Goal: Use online tool/utility: Utilize a website feature to perform a specific function

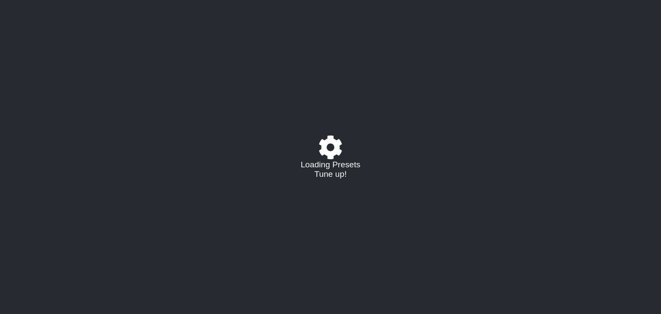
select select "/022455984908"
select select "C"
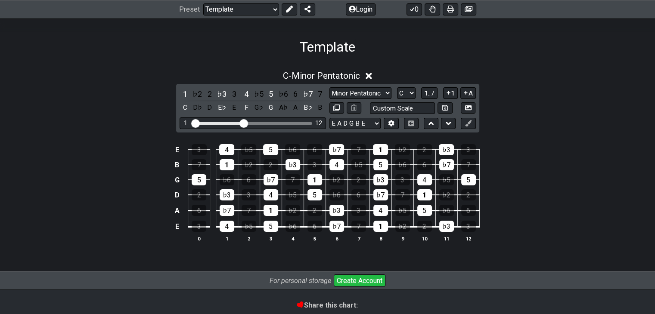
scroll to position [127, 0]
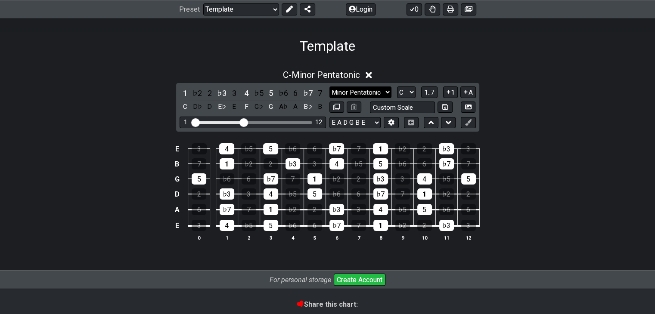
click at [379, 95] on select "Minor Pentatonic Major 3rds Minor Pentatonic Major Pentatonic Minor Blues Major…" at bounding box center [360, 93] width 62 height 12
select select "Major Pentatonic"
click at [329, 87] on select "Minor Pentatonic Major 3rds Minor Pentatonic Major Pentatonic Minor Blues Major…" at bounding box center [360, 93] width 62 height 12
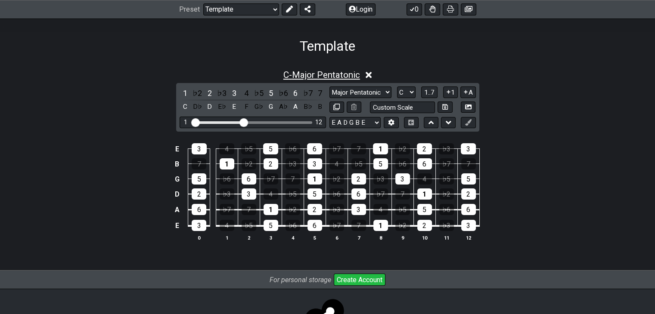
click at [284, 74] on span "C - Major Pentatonic" at bounding box center [321, 75] width 77 height 10
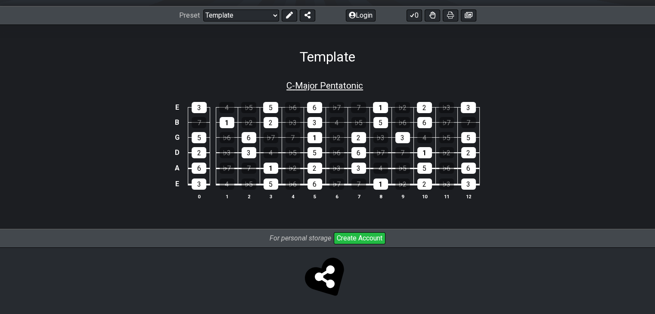
click at [292, 83] on span "C - Major Pentatonic" at bounding box center [324, 86] width 77 height 10
select select "Major Pentatonic"
select select "C"
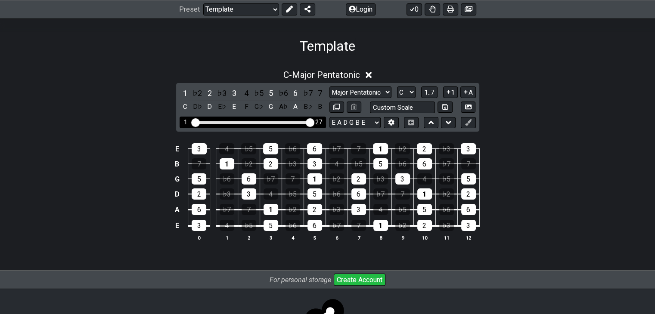
drag, startPoint x: 247, startPoint y: 121, endPoint x: 315, endPoint y: 124, distance: 68.1
click at [314, 122] on input "Visible fret range" at bounding box center [253, 122] width 122 height 0
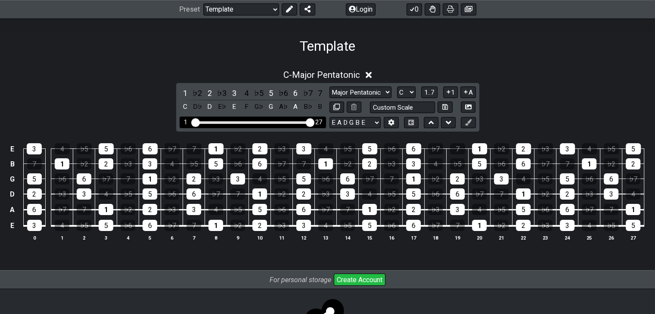
drag, startPoint x: 310, startPoint y: 124, endPoint x: 291, endPoint y: 123, distance: 19.0
drag, startPoint x: 291, startPoint y: 123, endPoint x: 165, endPoint y: 118, distance: 125.9
click at [165, 118] on div "C - Major Pentatonic 1 ♭2 2 ♭3 3 4 ♭5 5 ♭6 6 ♭7 7 C D♭ D E♭ E F G♭ G A♭ A B♭ B …" at bounding box center [327, 159] width 655 height 189
drag, startPoint x: 308, startPoint y: 125, endPoint x: 284, endPoint y: 124, distance: 24.2
click at [284, 122] on input "Visible fret range" at bounding box center [253, 122] width 122 height 0
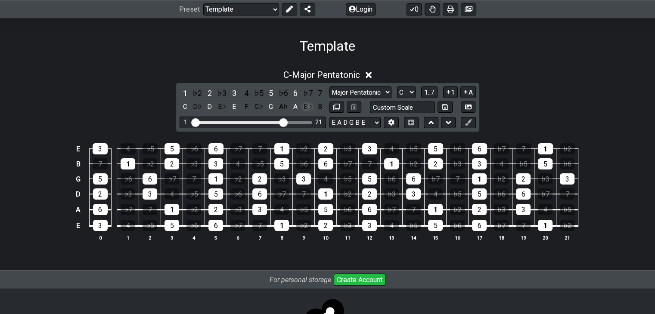
click at [306, 106] on div "B♭" at bounding box center [307, 107] width 11 height 12
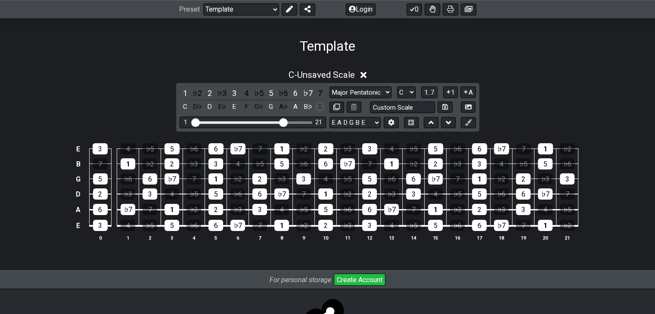
click at [319, 106] on div "B" at bounding box center [319, 107] width 11 height 12
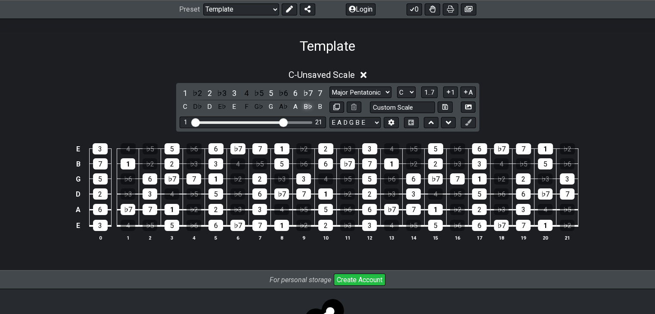
click at [308, 104] on div "B♭" at bounding box center [307, 107] width 11 height 12
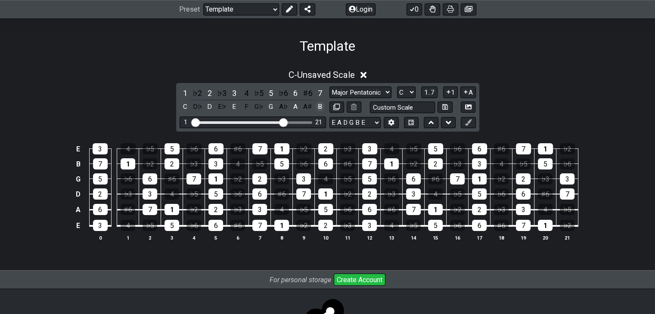
click at [319, 105] on div "B" at bounding box center [319, 107] width 11 height 12
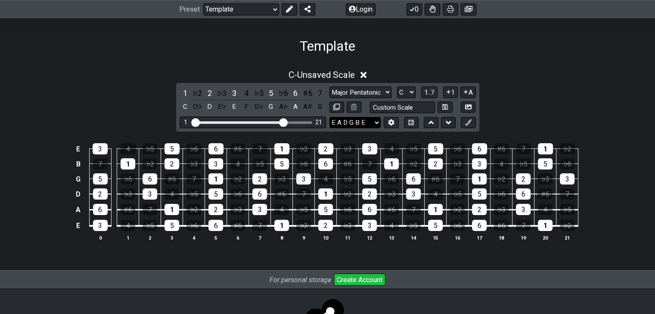
click at [377, 120] on select "E A D G B E E A D G B E E A D G B E B E A D F♯ B A D G C E A D A D G B E E♭ A♭ …" at bounding box center [354, 123] width 51 height 12
click at [380, 93] on select "Minor Pentatonic Major 3rds Minor Pentatonic Major Pentatonic Minor Blues Major…" at bounding box center [360, 93] width 62 height 12
select select "Minor Pentatonic"
click at [329, 87] on select "Minor Pentatonic Major 3rds Minor Pentatonic Major Pentatonic Minor Blues Major…" at bounding box center [360, 93] width 62 height 12
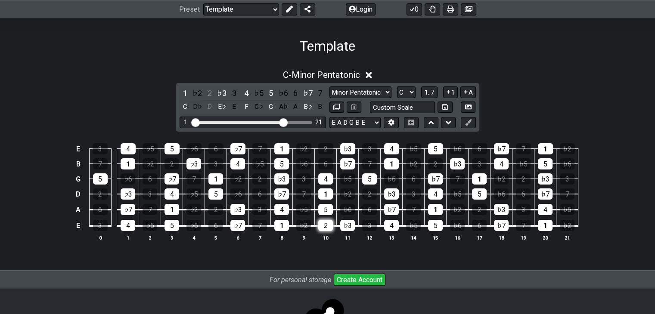
click at [326, 225] on div "2" at bounding box center [325, 225] width 15 height 11
click at [324, 224] on div "2" at bounding box center [325, 225] width 15 height 11
click at [436, 122] on button at bounding box center [431, 123] width 15 height 12
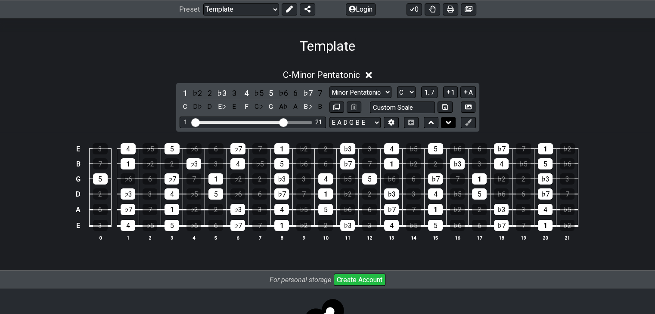
click at [448, 121] on icon at bounding box center [449, 122] width 6 height 9
click at [407, 106] on input "text" at bounding box center [402, 108] width 65 height 12
type input "Custom Scale"
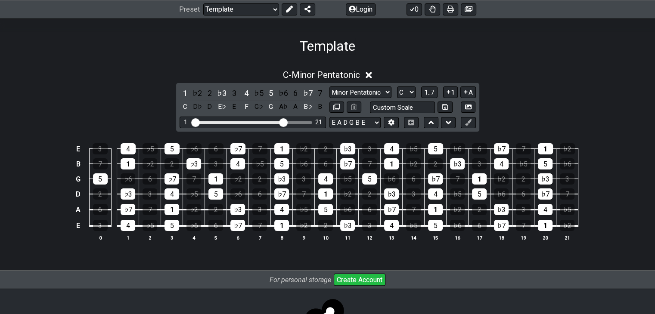
click at [520, 103] on div "C - Minor Pentatonic 1 ♭2 2 ♭3 3 4 ♭5 5 ♭6 6 ♭7 7 C D♭ D E♭ E F G♭ G A♭ A B♭ B …" at bounding box center [327, 159] width 655 height 189
click at [410, 92] on select "A♭ A A♯ B♭ B C C♯ D♭ D D♯ E♭ E F F♯ G♭ G G♯" at bounding box center [406, 93] width 19 height 12
select select "A"
click at [397, 87] on select "A♭ A A♯ B♭ B C C♯ D♭ D D♯ E♭ E F F♯ G♭ G G♯" at bounding box center [406, 93] width 19 height 12
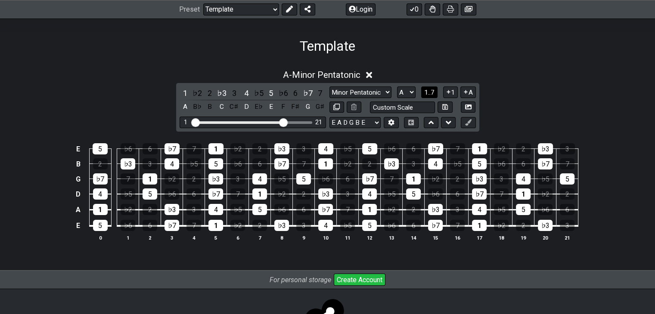
click at [430, 91] on span "1..7" at bounding box center [429, 93] width 10 height 8
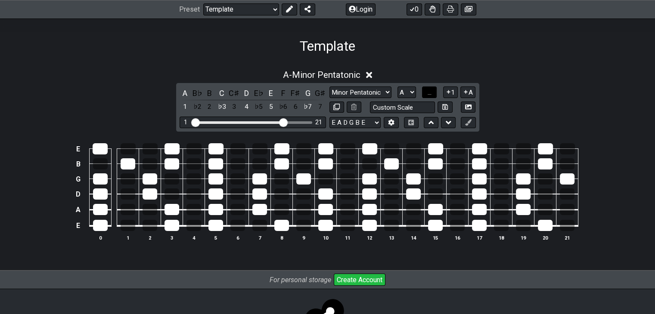
click at [430, 91] on span "..." at bounding box center [430, 93] width 4 height 8
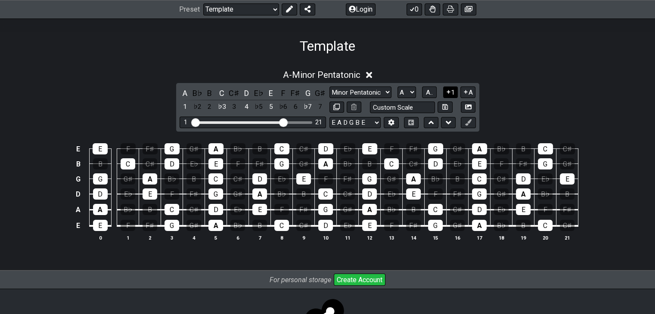
click at [452, 92] on button "1" at bounding box center [450, 93] width 15 height 12
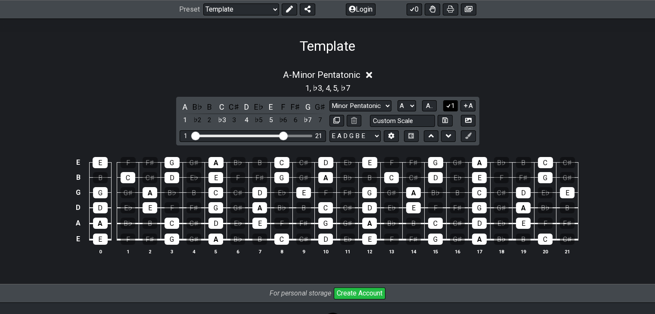
click at [451, 108] on button "1" at bounding box center [450, 106] width 15 height 12
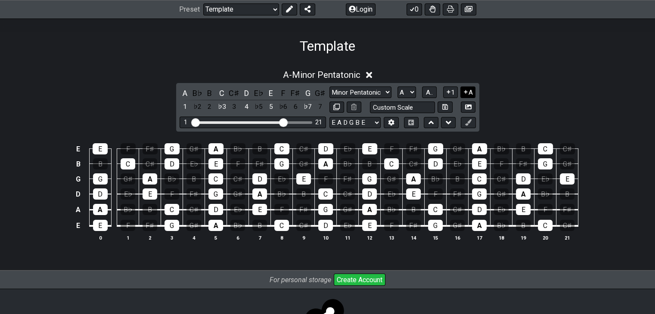
click at [463, 94] on icon at bounding box center [466, 92] width 8 height 6
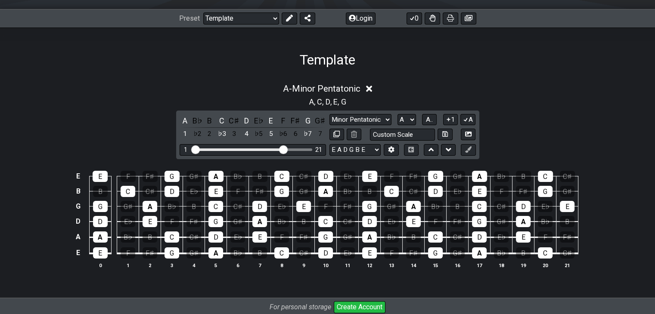
scroll to position [106, 0]
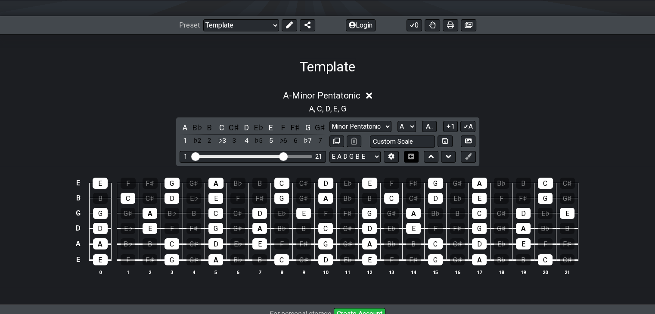
click at [410, 158] on icon at bounding box center [411, 157] width 6 height 6
click at [413, 159] on button at bounding box center [411, 157] width 15 height 12
click at [369, 124] on select "Minor Pentatonic Major 3rds Minor Pentatonic Major Pentatonic Minor Blues Major…" at bounding box center [360, 127] width 62 height 12
click at [329, 121] on select "Minor Pentatonic Major 3rds Minor Pentatonic Major Pentatonic Minor Blues Major…" at bounding box center [360, 127] width 62 height 12
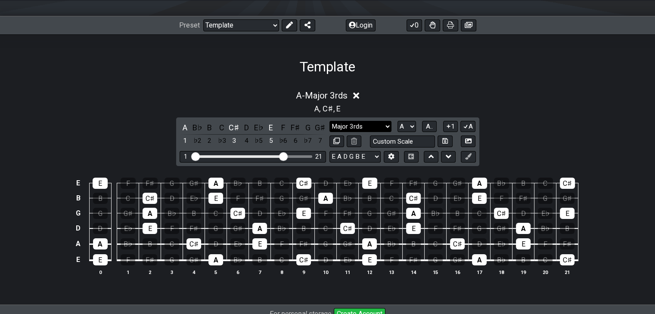
click at [373, 127] on select "Minor Pentatonic Major 3rds Minor Pentatonic Major Pentatonic Minor Blues Major…" at bounding box center [360, 127] width 62 height 12
click at [329, 121] on select "Minor Pentatonic Major 3rds Minor Pentatonic Major Pentatonic Minor Blues Major…" at bounding box center [360, 127] width 62 height 12
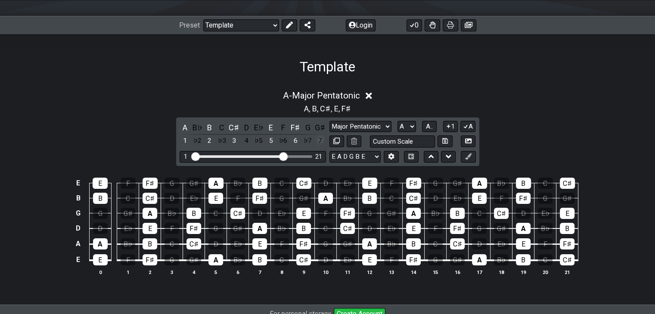
click at [319, 142] on div "7" at bounding box center [319, 141] width 11 height 12
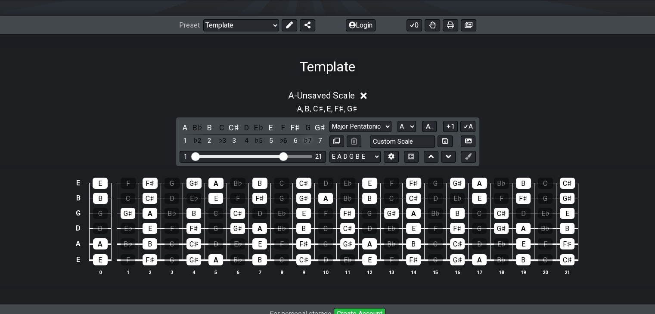
click at [311, 140] on div "♭7" at bounding box center [307, 141] width 11 height 12
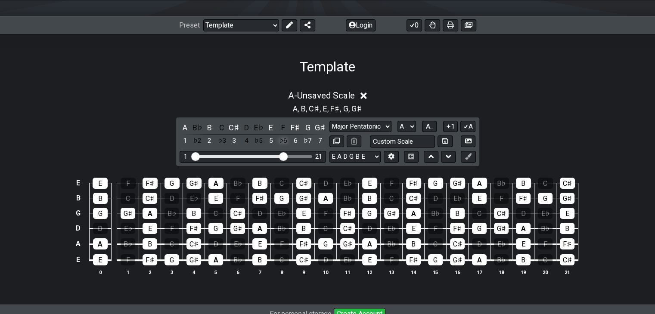
click at [288, 140] on div "♭6" at bounding box center [283, 141] width 11 height 12
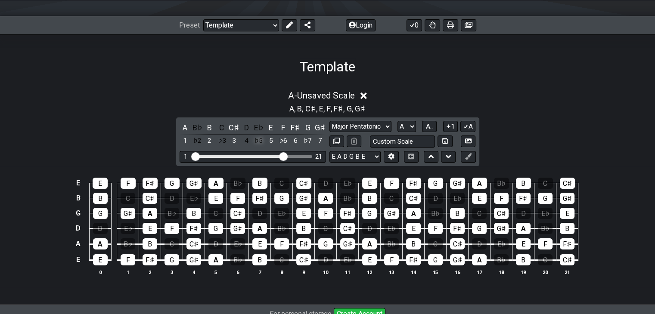
click at [257, 140] on div "♭5" at bounding box center [258, 141] width 11 height 12
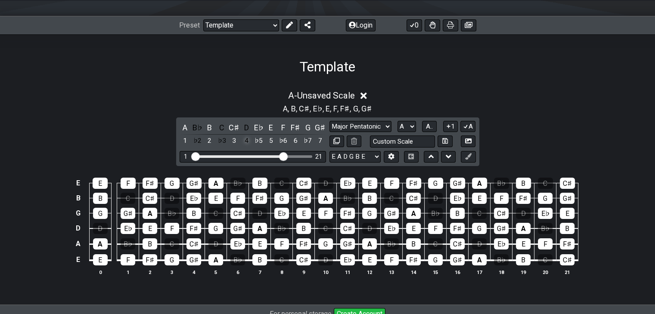
click at [247, 141] on div "4" at bounding box center [246, 141] width 11 height 12
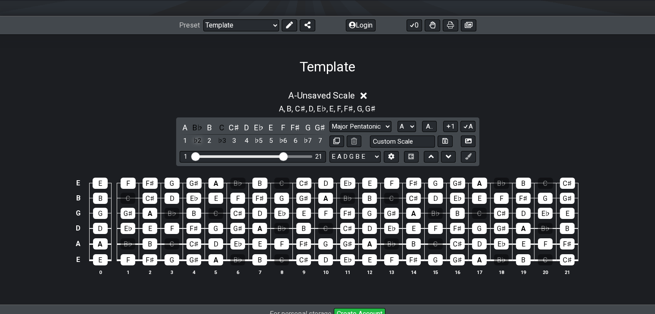
click at [199, 142] on div "♭2" at bounding box center [197, 141] width 11 height 12
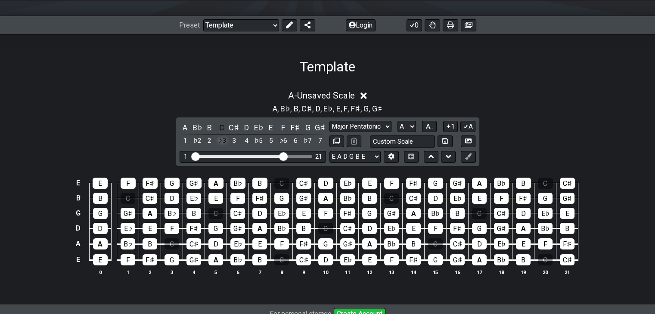
click at [220, 140] on div "♭3" at bounding box center [221, 141] width 11 height 12
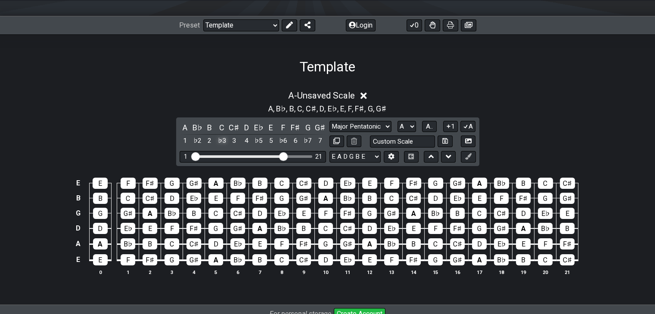
click at [220, 140] on div "♭3" at bounding box center [221, 141] width 11 height 12
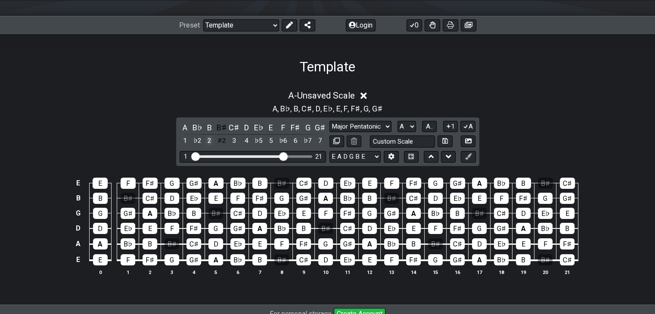
click at [207, 142] on div "2" at bounding box center [209, 141] width 11 height 12
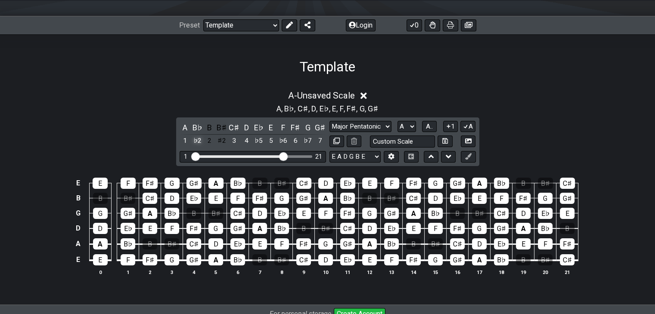
click at [199, 142] on div "♭2" at bounding box center [197, 141] width 11 height 12
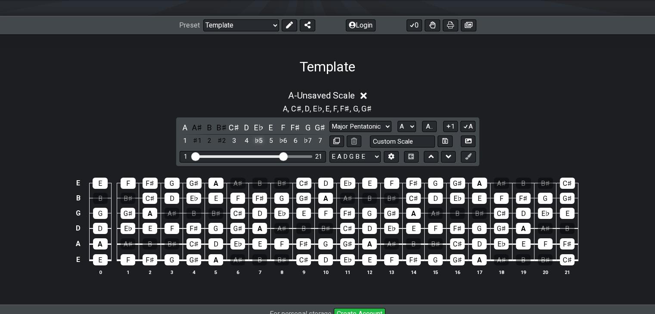
drag, startPoint x: 248, startPoint y: 144, endPoint x: 262, endPoint y: 140, distance: 14.3
click at [262, 140] on div "A A♯ B B♯ C♯ D E♭ E F F♯ G G♯ 1 ♯1 2 ♯2 3 4 ♭5 5 ♭6 6 ♭7 7" at bounding box center [253, 134] width 146 height 25
click at [262, 140] on div "♭5" at bounding box center [258, 141] width 11 height 12
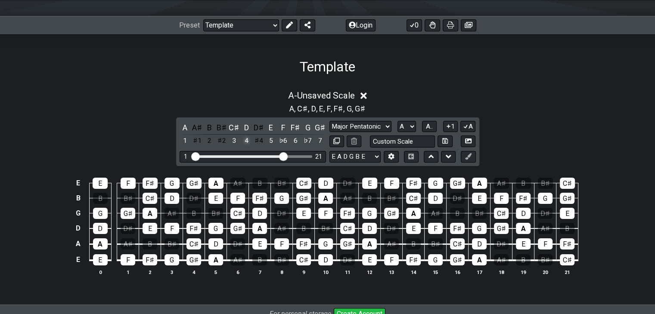
click at [248, 139] on div "4" at bounding box center [246, 141] width 11 height 12
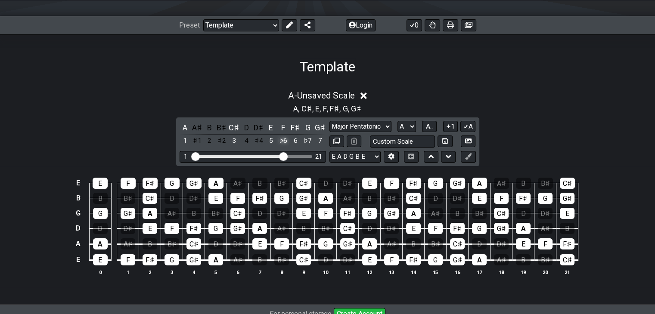
click at [284, 142] on div "♭6" at bounding box center [283, 141] width 11 height 12
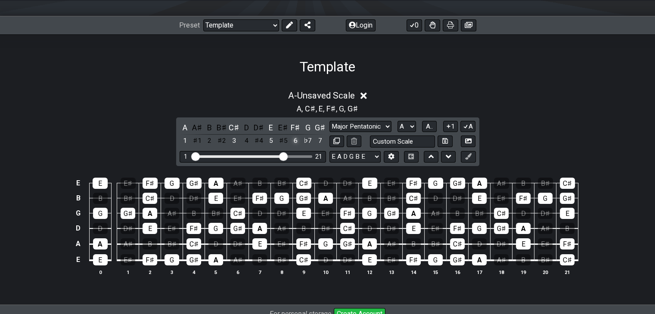
click at [295, 142] on div "6" at bounding box center [295, 141] width 11 height 12
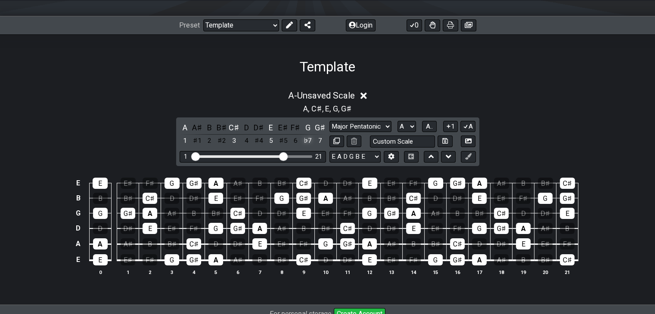
click at [307, 141] on div "♭7" at bounding box center [307, 141] width 11 height 12
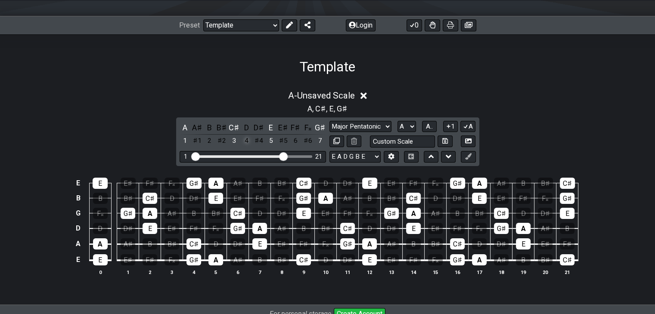
click at [249, 138] on div "4" at bounding box center [246, 141] width 11 height 12
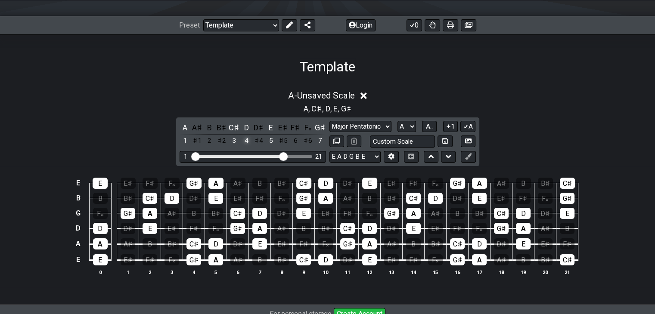
click at [249, 138] on div "4" at bounding box center [246, 141] width 11 height 12
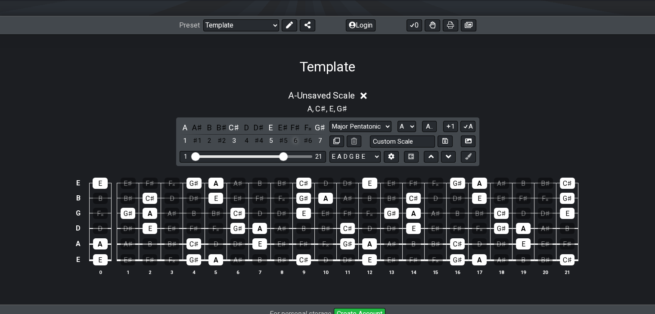
click at [295, 145] on div "6" at bounding box center [295, 141] width 11 height 12
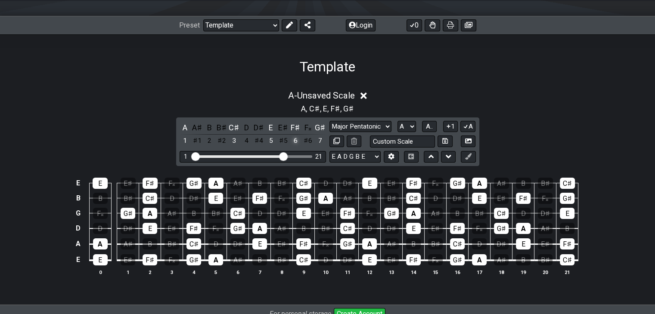
click at [295, 145] on div "6" at bounding box center [295, 141] width 11 height 12
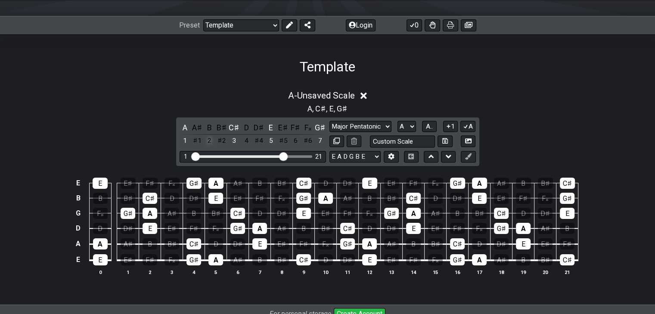
click at [208, 143] on div "2" at bounding box center [209, 141] width 11 height 12
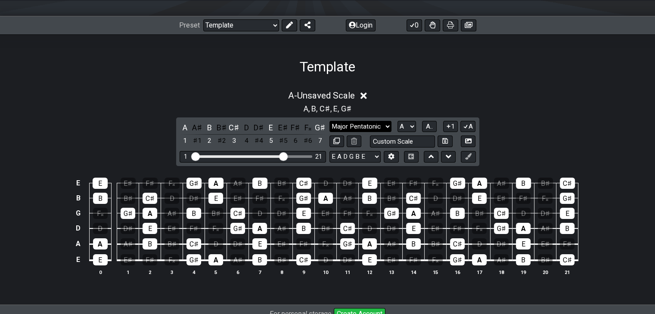
click at [381, 124] on select "Minor Pentatonic Major 3rds Minor Pentatonic Major Pentatonic Minor Blues Major…" at bounding box center [360, 127] width 62 height 12
click at [329, 121] on select "Minor Pentatonic Major 3rds Minor Pentatonic Major Pentatonic Minor Blues Major…" at bounding box center [360, 127] width 62 height 12
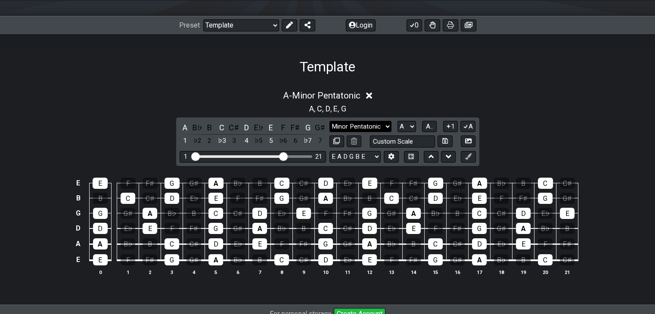
click at [386, 127] on select "Minor Pentatonic Major 3rds Minor Pentatonic Major Pentatonic Minor Blues Major…" at bounding box center [360, 127] width 62 height 12
select select "Major Pentatonic"
click at [329, 121] on select "Minor Pentatonic Major 3rds Minor Pentatonic Major Pentatonic Minor Blues Major…" at bounding box center [360, 127] width 62 height 12
